Goal: Information Seeking & Learning: Learn about a topic

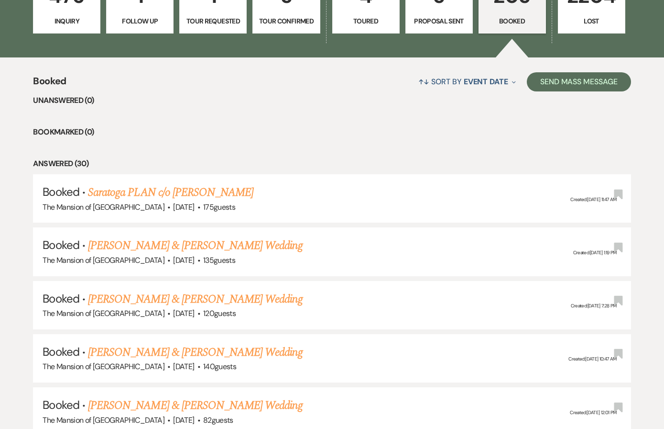
scroll to position [308, 0]
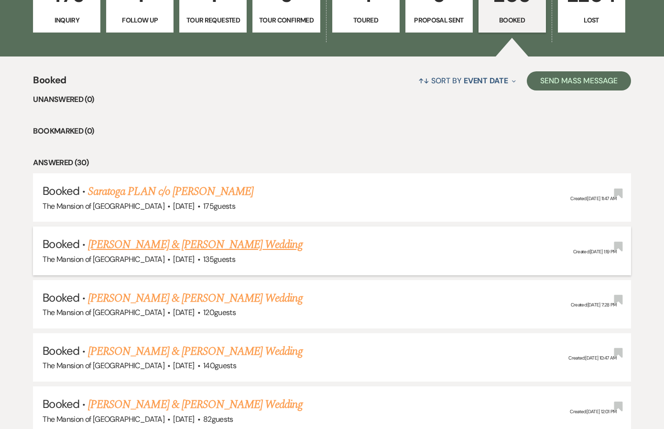
click at [204, 246] on link "[PERSON_NAME] & [PERSON_NAME] Wedding" at bounding box center [195, 244] width 214 height 17
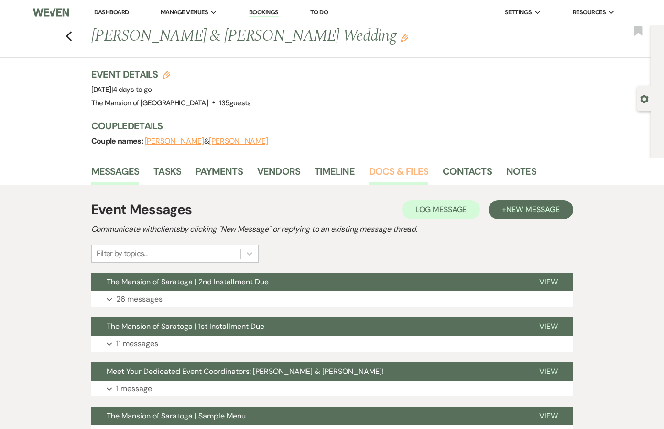
click at [406, 177] on link "Docs & Files" at bounding box center [398, 174] width 59 height 21
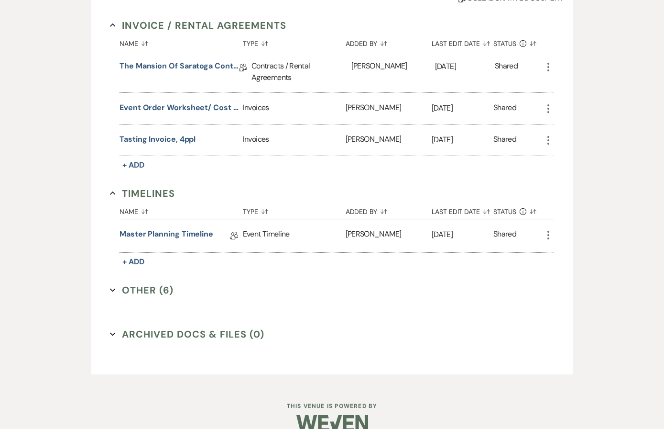
click at [158, 286] on button "Other (6) Expand" at bounding box center [142, 290] width 64 height 14
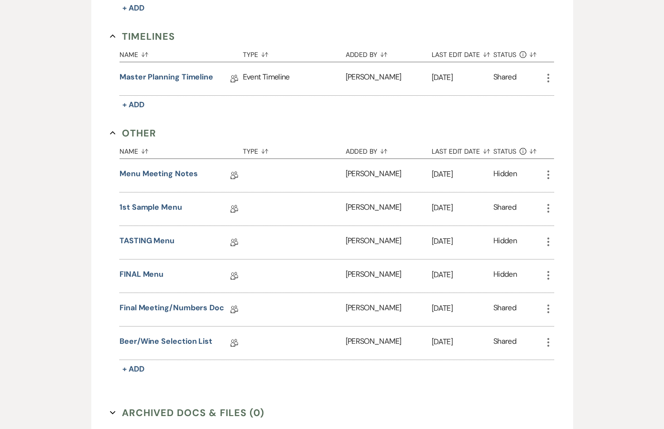
scroll to position [419, 0]
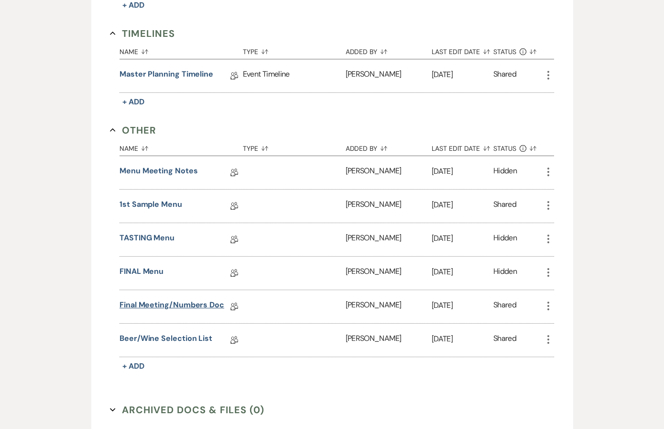
click at [195, 300] on link "Final Meeting/Numbers Doc" at bounding box center [172, 306] width 105 height 15
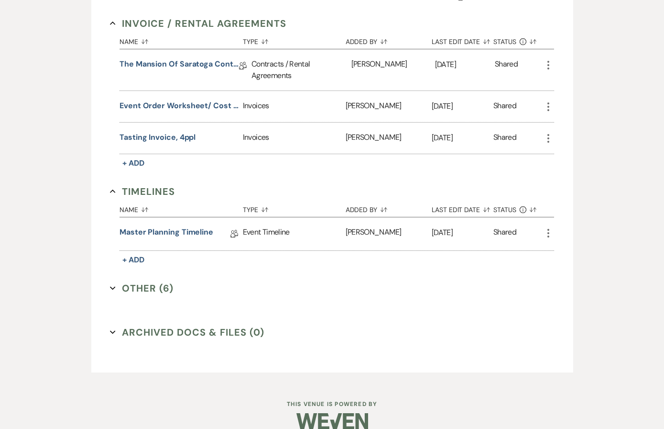
scroll to position [256, 0]
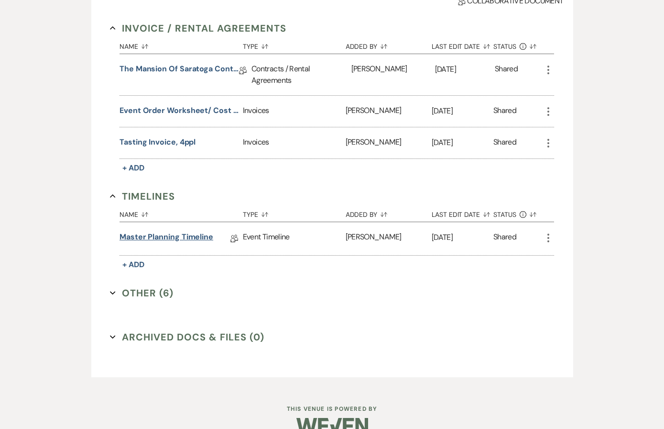
click at [153, 234] on link "Master Planning Timeline" at bounding box center [167, 238] width 94 height 15
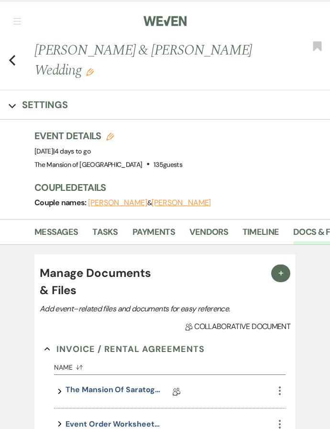
scroll to position [323, 0]
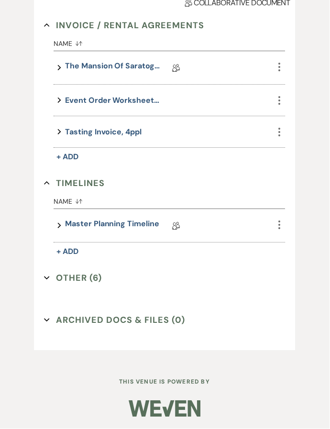
click at [97, 275] on button "Other (6) Expand" at bounding box center [73, 278] width 58 height 14
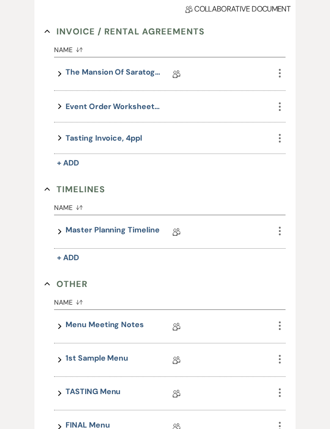
scroll to position [353, 0]
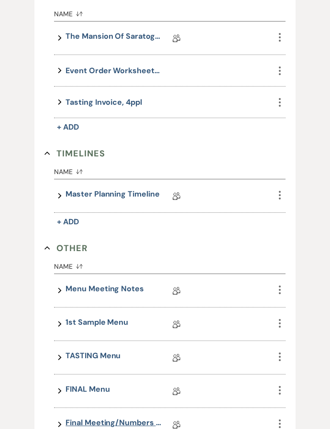
click at [115, 425] on link "Final Meeting/Numbers Doc" at bounding box center [114, 424] width 96 height 15
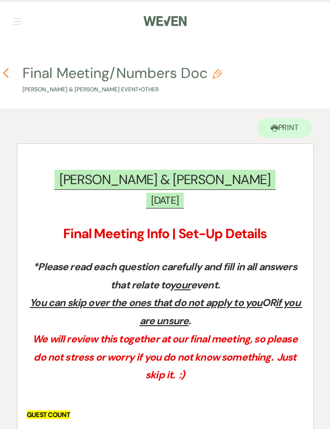
click at [7, 77] on use "button" at bounding box center [5, 73] width 6 height 11
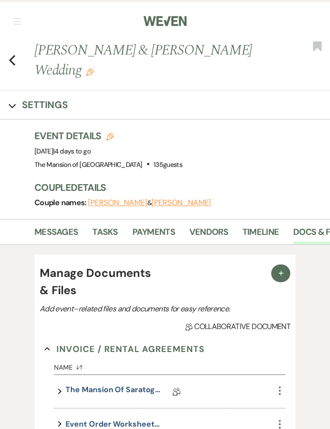
scroll to position [323, 0]
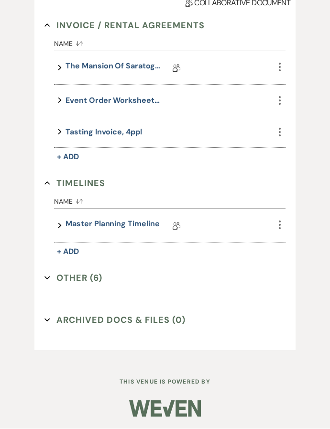
click at [77, 276] on button "Other (6) Expand" at bounding box center [73, 278] width 58 height 14
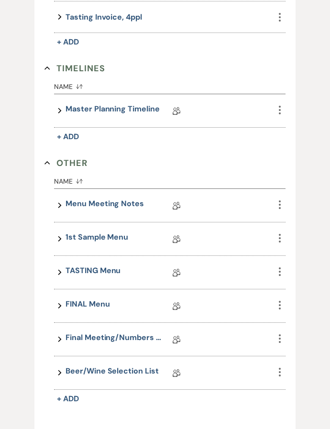
scroll to position [440, 0]
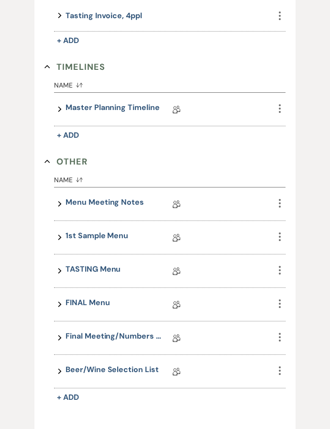
click at [90, 337] on link "Final Meeting/Numbers Doc" at bounding box center [114, 337] width 96 height 15
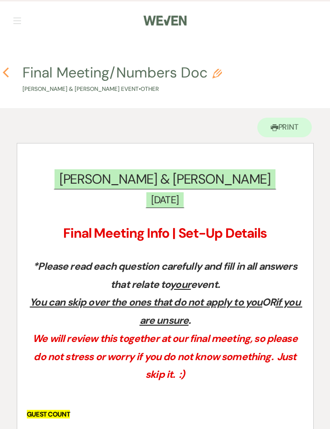
click at [9, 77] on icon "Previous" at bounding box center [5, 72] width 7 height 11
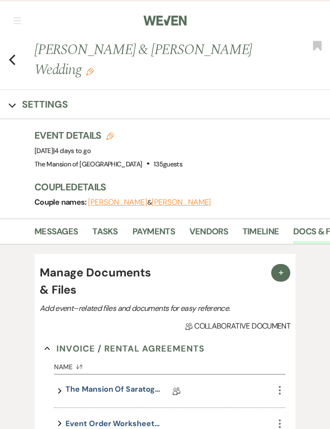
scroll to position [308, 0]
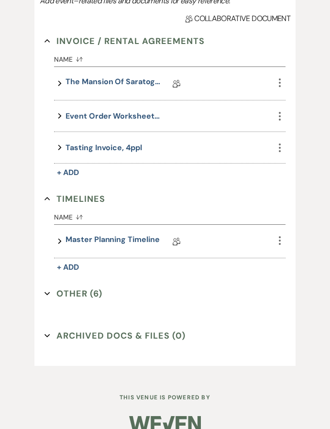
click at [81, 298] on button "Other (6) Expand" at bounding box center [73, 294] width 58 height 14
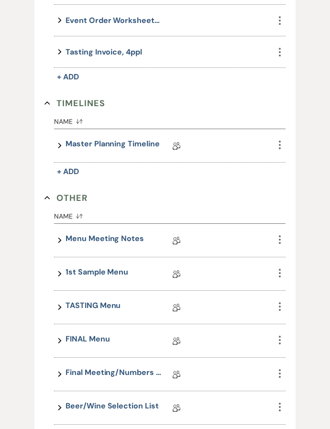
scroll to position [449, 0]
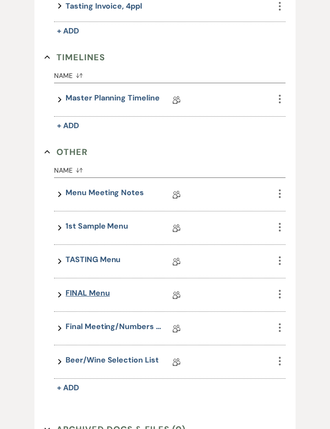
click at [92, 293] on link "FINAL Menu" at bounding box center [88, 295] width 44 height 15
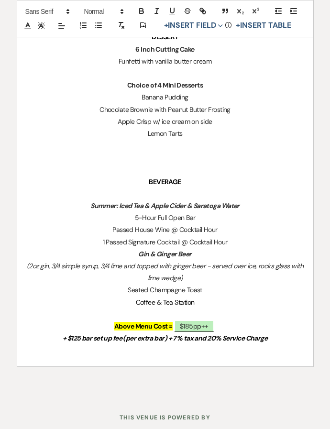
scroll to position [876, 0]
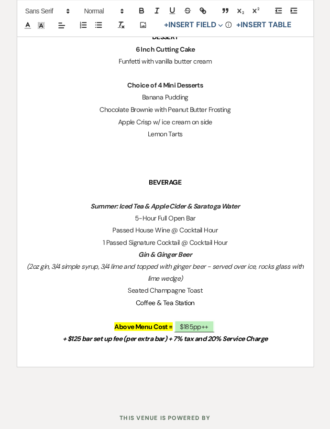
drag, startPoint x: 140, startPoint y: 233, endPoint x: 201, endPoint y: 253, distance: 64.4
click at [209, 285] on p "Seated Champagne Toast" at bounding box center [165, 291] width 277 height 12
click at [136, 249] on p "Gin & Ginger Beer" at bounding box center [165, 255] width 277 height 12
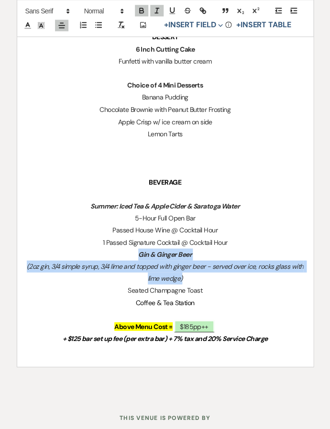
drag, startPoint x: 137, startPoint y: 237, endPoint x: 190, endPoint y: 259, distance: 57.6
copy div "Gin & Ginger Beer (2oz gin, 3/4 simple syrup, 3/4 lime and topped with ginger b…"
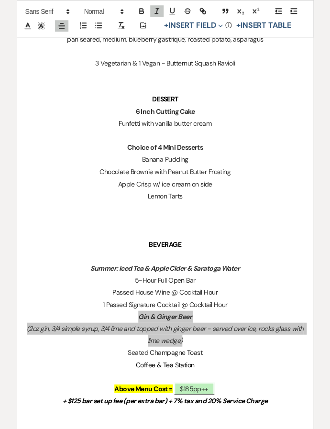
scroll to position [783, 0]
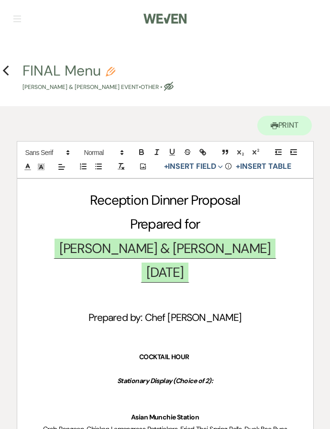
scroll to position [0, 0]
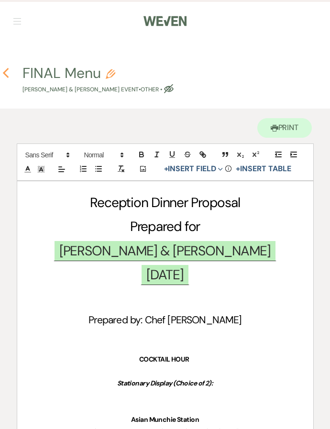
click at [5, 77] on icon "Previous" at bounding box center [5, 72] width 7 height 11
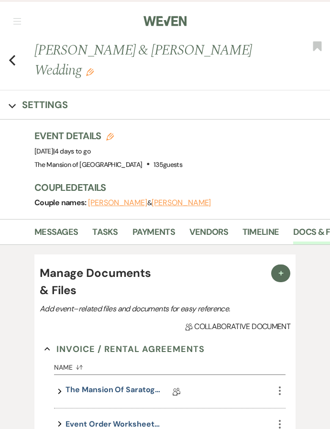
scroll to position [323, 0]
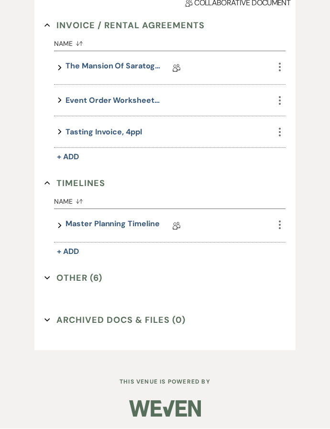
click at [76, 271] on button "Other (6) Expand" at bounding box center [73, 278] width 58 height 14
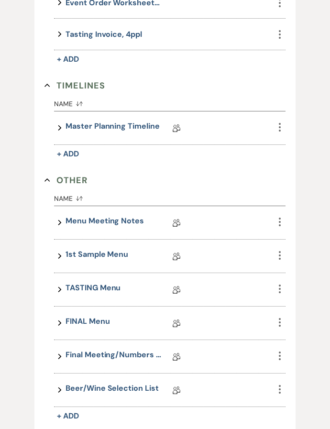
scroll to position [422, 0]
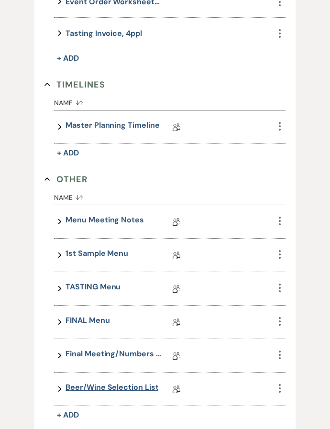
click at [110, 386] on link "Beer/Wine Selection List" at bounding box center [112, 389] width 93 height 15
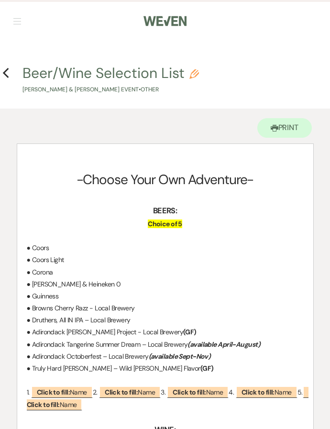
click at [8, 79] on div "Previous" at bounding box center [5, 71] width 7 height 15
click at [6, 74] on icon "Previous" at bounding box center [5, 72] width 7 height 11
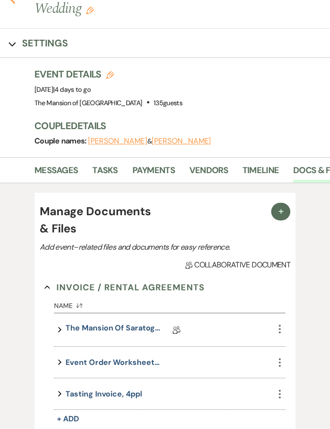
scroll to position [32, 0]
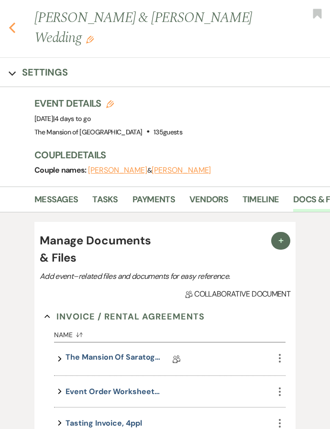
click at [13, 33] on icon "Previous" at bounding box center [12, 27] width 7 height 11
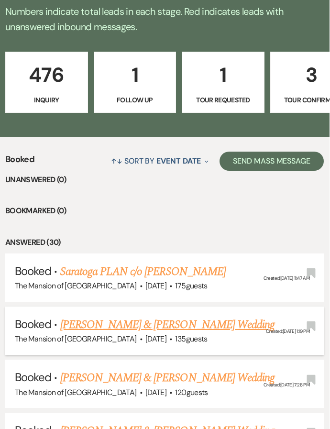
scroll to position [243, 0]
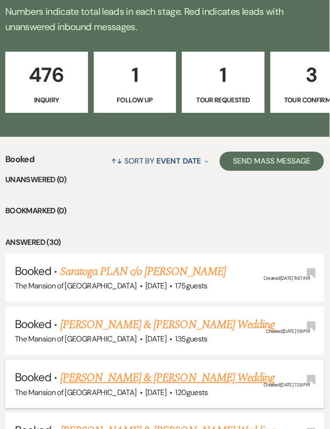
click at [161, 371] on link "[PERSON_NAME] & [PERSON_NAME] Wedding" at bounding box center [168, 377] width 214 height 17
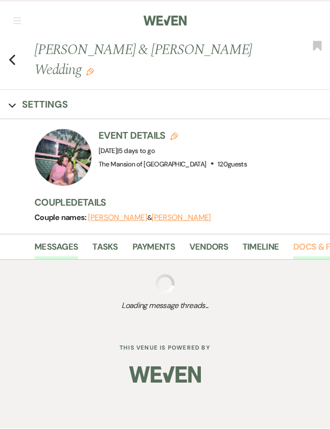
scroll to position [0, 0]
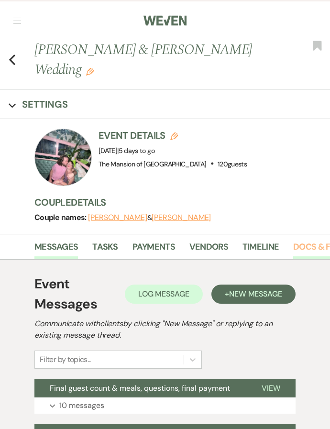
click at [302, 240] on link "Docs & Files" at bounding box center [319, 250] width 53 height 20
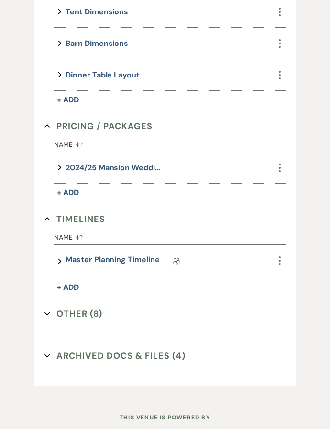
scroll to position [771, 0]
click at [90, 307] on button "Other (8) Expand" at bounding box center [73, 314] width 58 height 14
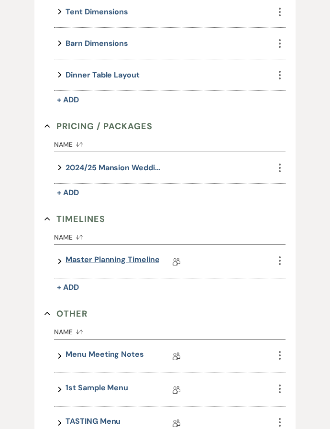
click at [107, 254] on link "Master Planning Timeline" at bounding box center [113, 261] width 94 height 15
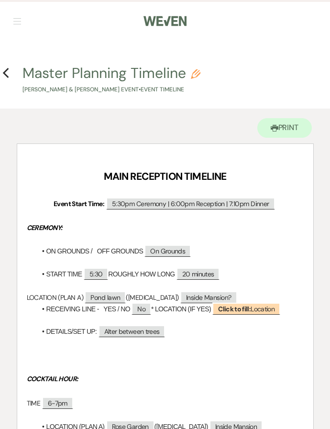
click at [11, 73] on h4 "Previous Master Planning Timeline Pencil Jordan Lilly & Ciera Battleson's Event…" at bounding box center [165, 78] width 330 height 31
click at [7, 73] on icon "Previous" at bounding box center [5, 72] width 7 height 11
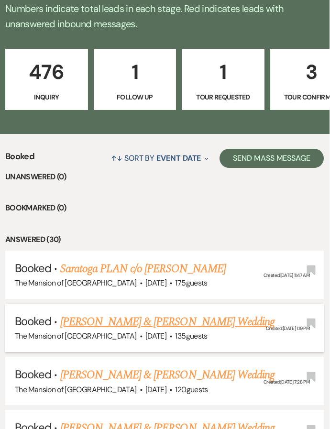
scroll to position [246, 0]
click at [95, 313] on link "[PERSON_NAME] & [PERSON_NAME] Wedding" at bounding box center [168, 321] width 214 height 17
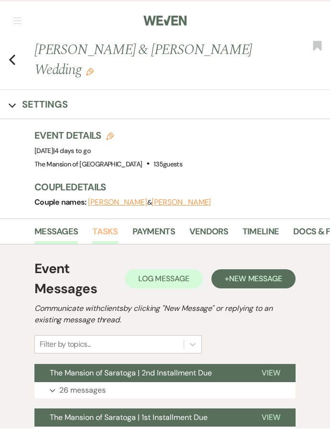
scroll to position [0, 0]
click at [303, 231] on link "Docs & Files" at bounding box center [319, 235] width 53 height 20
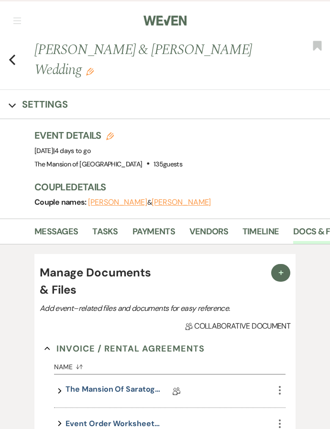
scroll to position [118, 0]
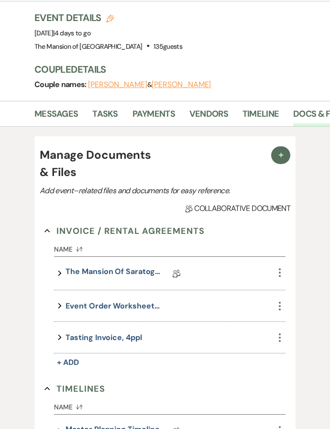
click at [118, 429] on link "Master Planning Timeline" at bounding box center [113, 431] width 94 height 15
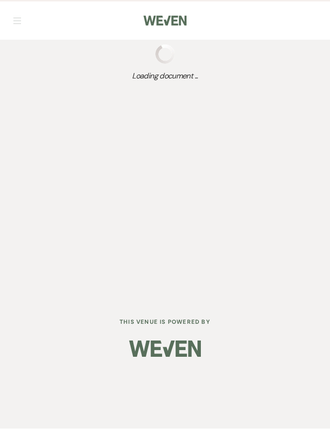
scroll to position [0, 0]
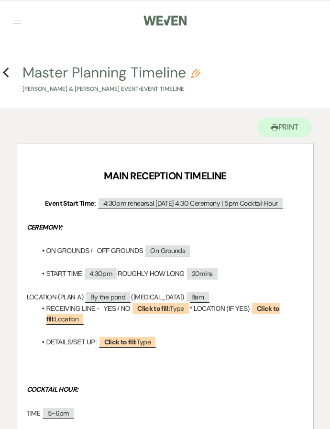
click at [15, 72] on h4 "Previous Master Planning Timeline Pencil [PERSON_NAME] & [PERSON_NAME] Event • …" at bounding box center [165, 78] width 330 height 31
click at [3, 77] on icon "Previous" at bounding box center [5, 72] width 7 height 11
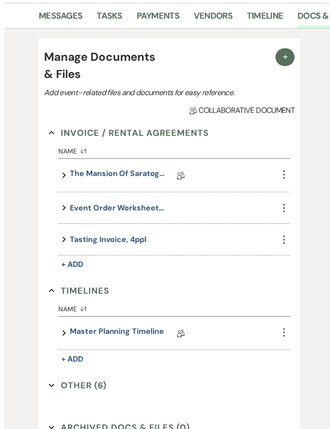
scroll to position [308, 0]
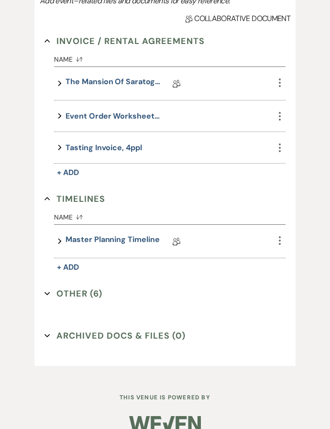
click at [66, 306] on div "Invoice / Rental Agreements Collapse Name Sort Default Expand The Mansion of Sa…" at bounding box center [164, 173] width 241 height 279
click at [76, 291] on button "Other (6) Expand" at bounding box center [73, 294] width 58 height 14
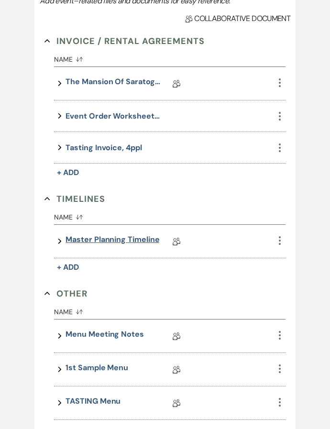
click at [105, 240] on link "Master Planning Timeline" at bounding box center [113, 241] width 94 height 15
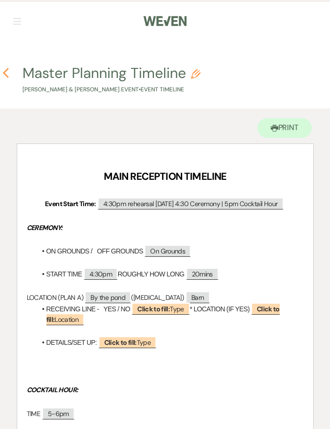
click at [9, 68] on icon "Previous" at bounding box center [5, 72] width 7 height 11
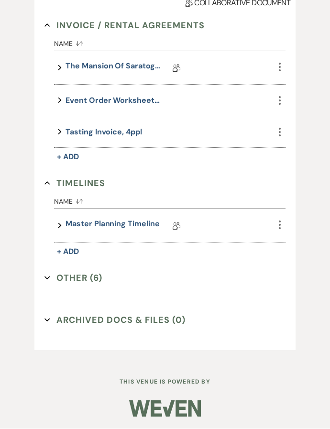
click at [77, 283] on button "Other (6) Expand" at bounding box center [73, 278] width 58 height 14
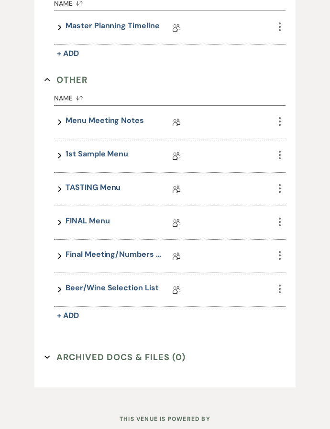
scroll to position [542, 0]
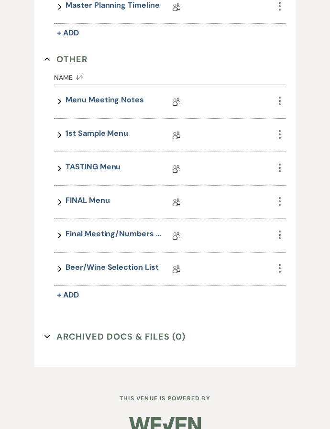
click at [113, 242] on link "Final Meeting/Numbers Doc" at bounding box center [114, 236] width 96 height 15
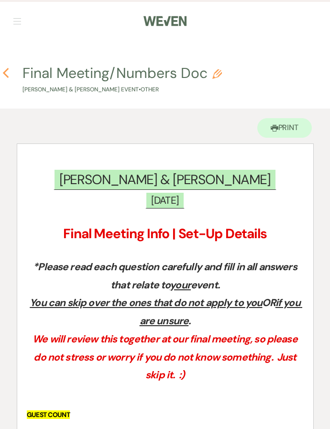
click at [9, 76] on icon "Previous" at bounding box center [5, 72] width 7 height 11
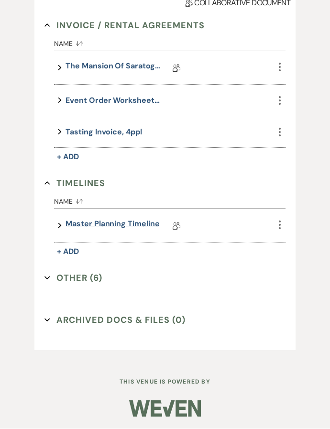
click at [108, 225] on link "Master Planning Timeline" at bounding box center [113, 226] width 94 height 15
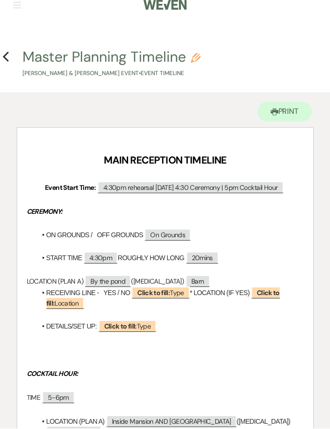
click at [14, 62] on h4 "Previous Master Planning Timeline Pencil [PERSON_NAME] & [PERSON_NAME] Event • …" at bounding box center [165, 62] width 330 height 31
click at [8, 55] on icon "Previous" at bounding box center [5, 57] width 7 height 11
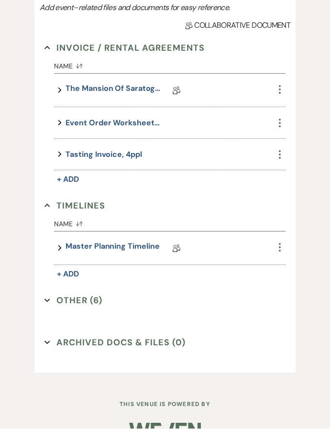
scroll to position [301, 0]
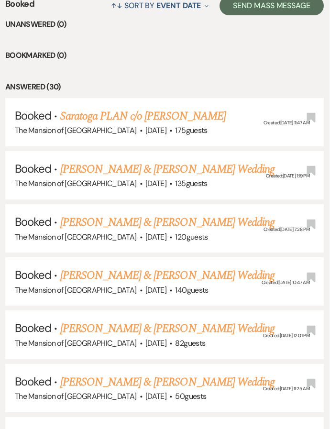
scroll to position [400, 0]
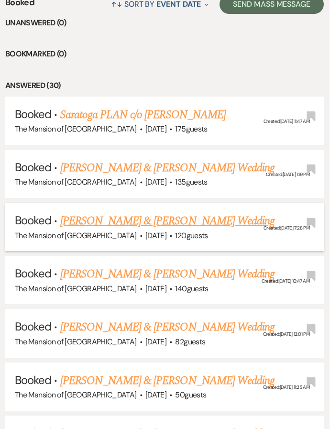
click at [141, 212] on link "[PERSON_NAME] & [PERSON_NAME] Wedding" at bounding box center [168, 220] width 214 height 17
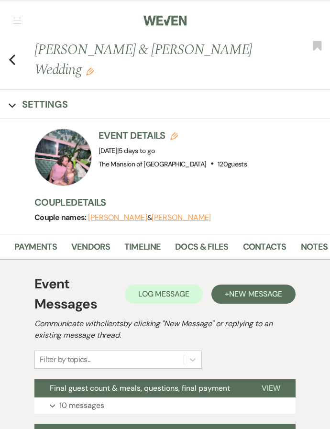
scroll to position [0, 109]
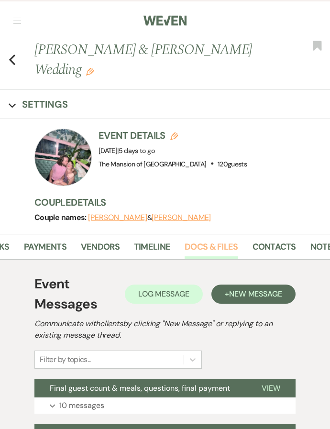
click at [216, 240] on link "Docs & Files" at bounding box center [211, 250] width 53 height 20
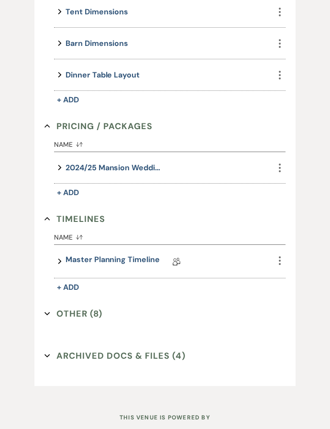
click at [83, 307] on button "Other (8) Expand" at bounding box center [73, 314] width 58 height 14
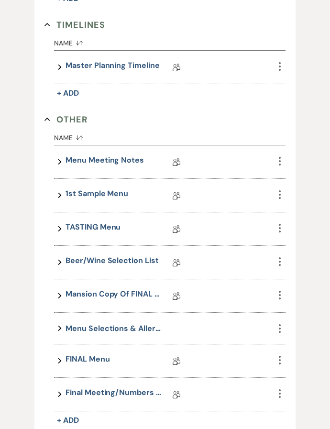
scroll to position [965, 0]
click at [88, 387] on link "Final Meeting/Numbers Doc" at bounding box center [114, 394] width 96 height 15
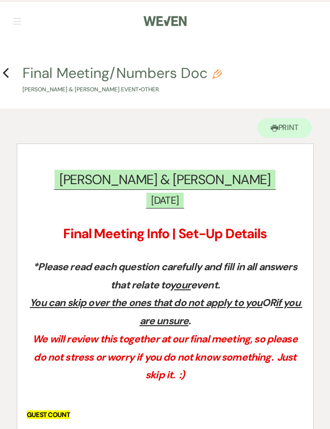
click at [20, 77] on h4 "Previous Final Meeting/Numbers Doc Pencil [PERSON_NAME] & [PERSON_NAME] Event •…" at bounding box center [165, 78] width 330 height 31
click at [9, 78] on icon "Previous" at bounding box center [5, 72] width 7 height 11
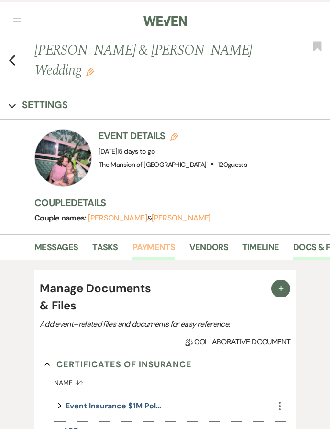
click at [145, 241] on link "Payments" at bounding box center [153, 251] width 43 height 20
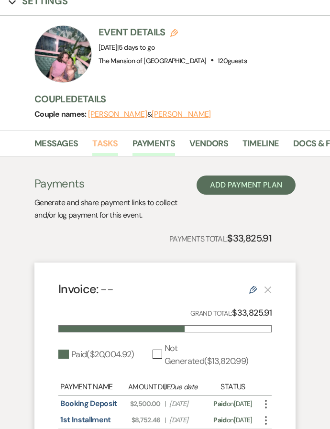
scroll to position [104, 0]
click at [112, 137] on link "Tasks" at bounding box center [104, 147] width 25 height 20
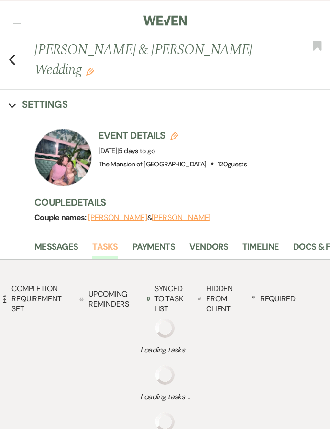
scroll to position [0, 0]
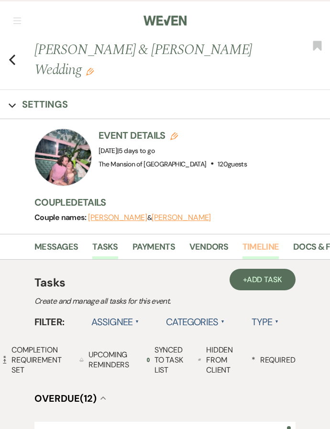
click at [264, 240] on link "Timeline" at bounding box center [260, 250] width 36 height 20
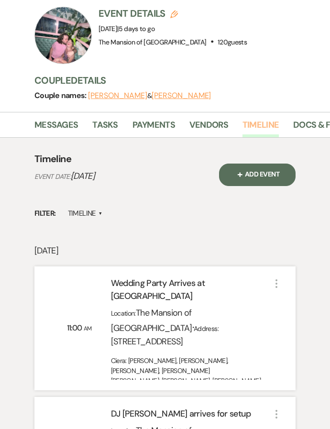
scroll to position [122, 0]
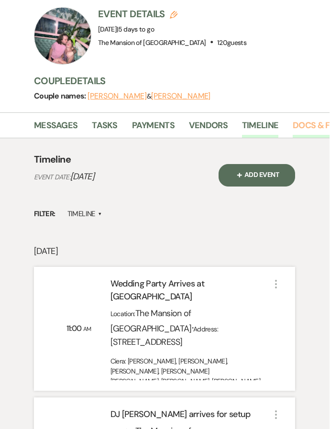
click at [308, 119] on link "Docs & Files" at bounding box center [319, 129] width 53 height 20
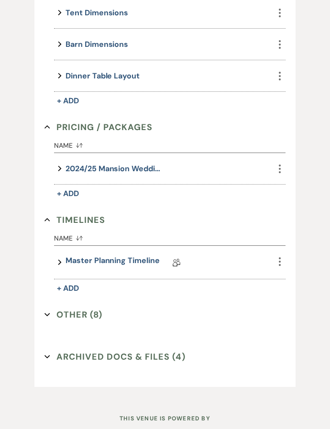
scroll to position [769, 0]
click at [88, 308] on button "Other (8) Expand" at bounding box center [73, 315] width 58 height 14
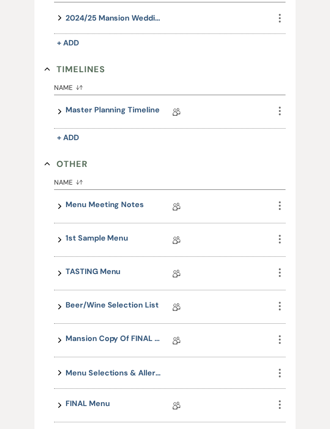
scroll to position [921, 0]
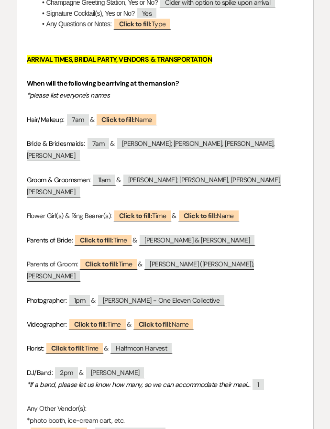
scroll to position [986, 0]
